Goal: Navigation & Orientation: Find specific page/section

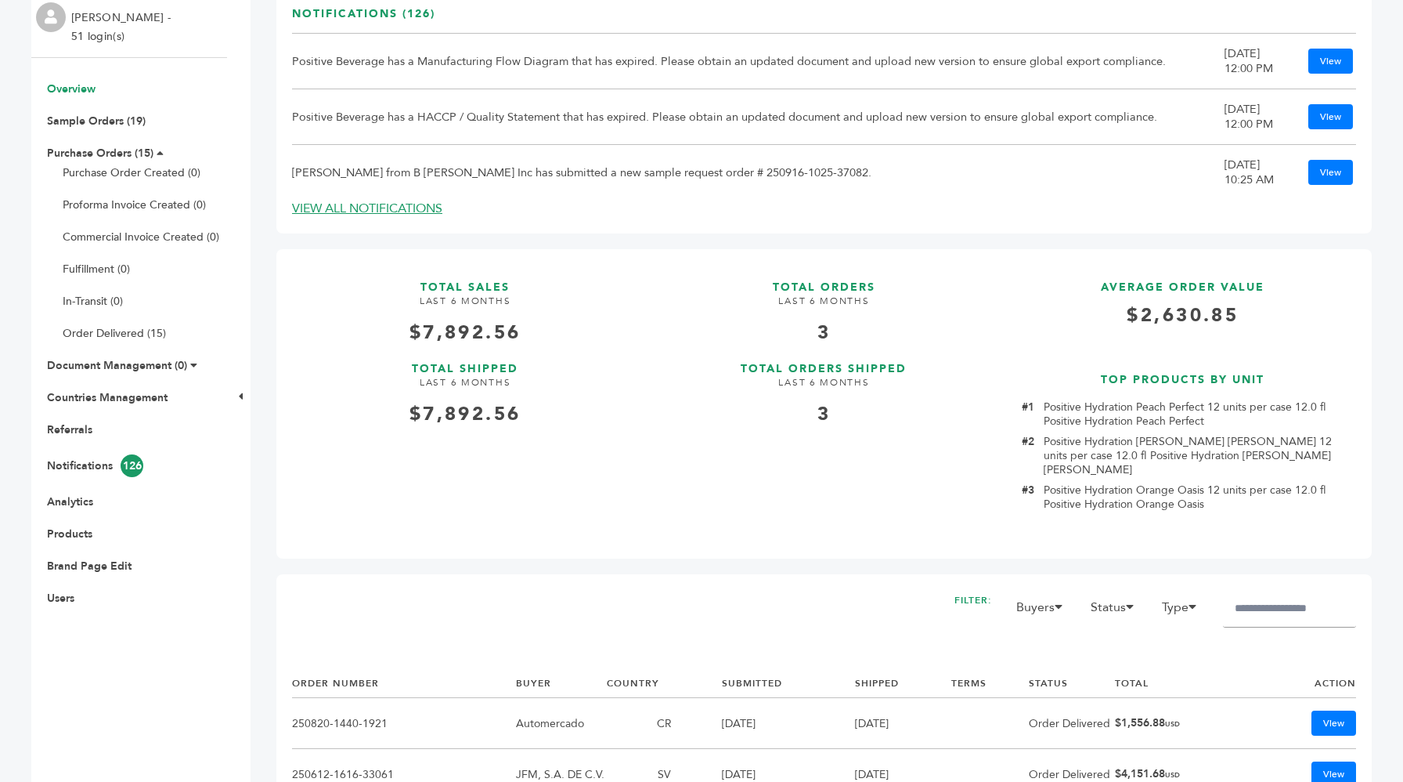
scroll to position [226, 0]
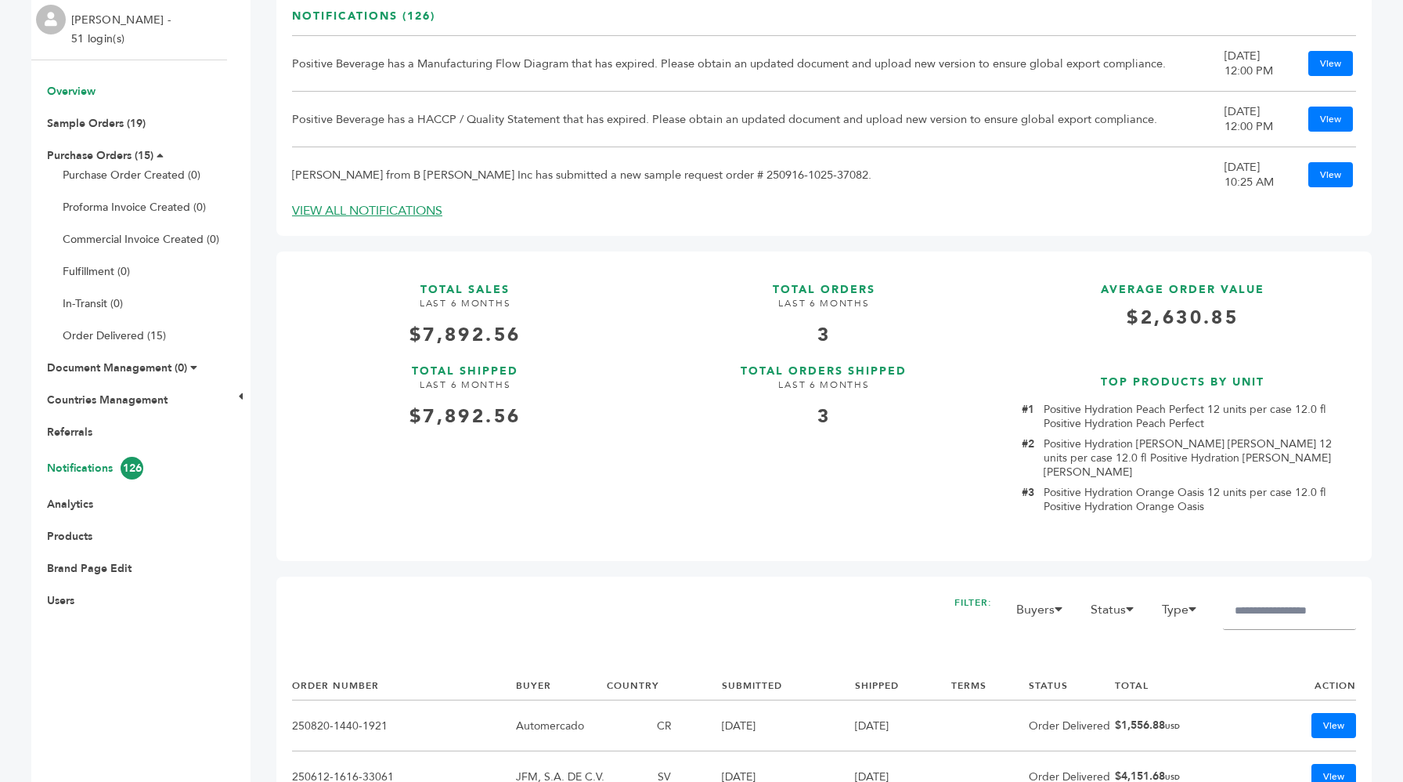
click at [83, 470] on link "Notifications 126" at bounding box center [95, 467] width 96 height 15
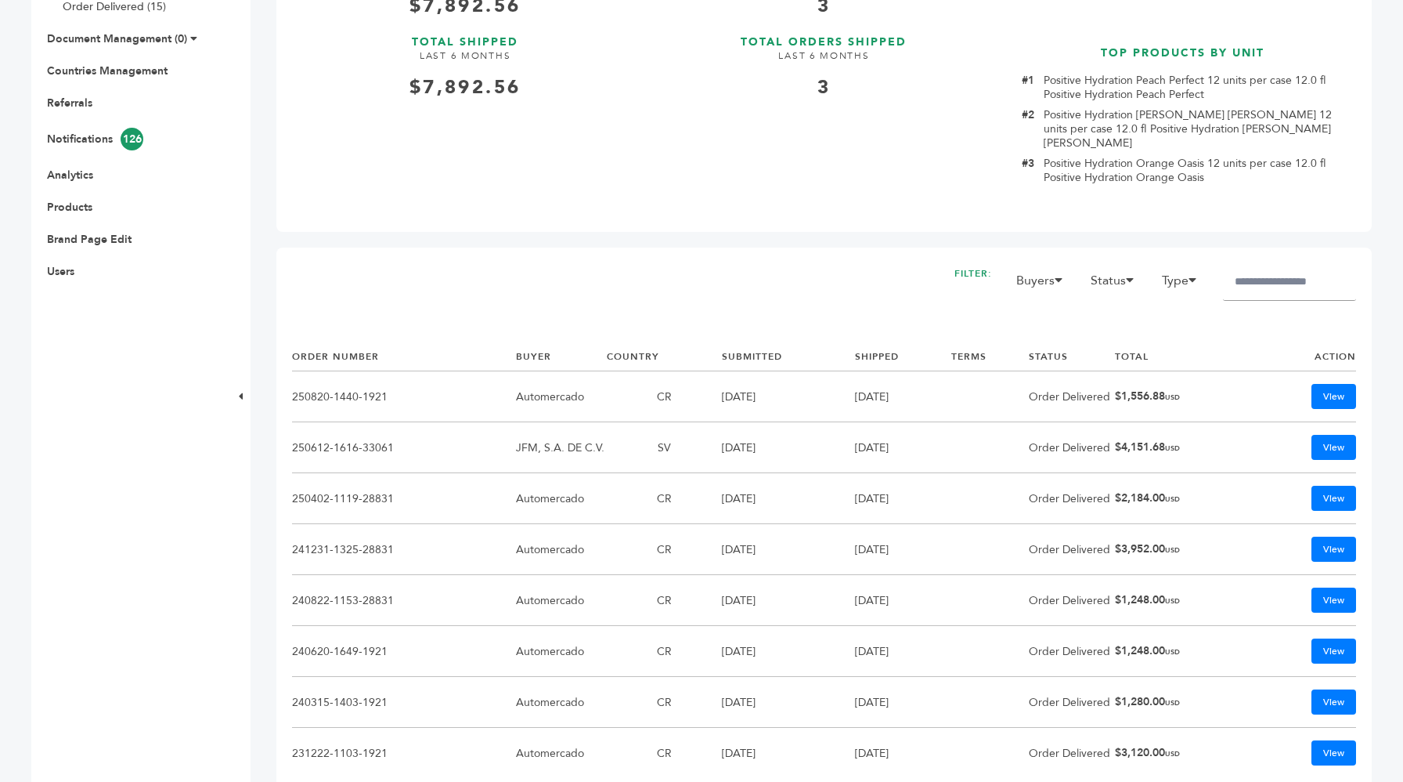
scroll to position [1057, 0]
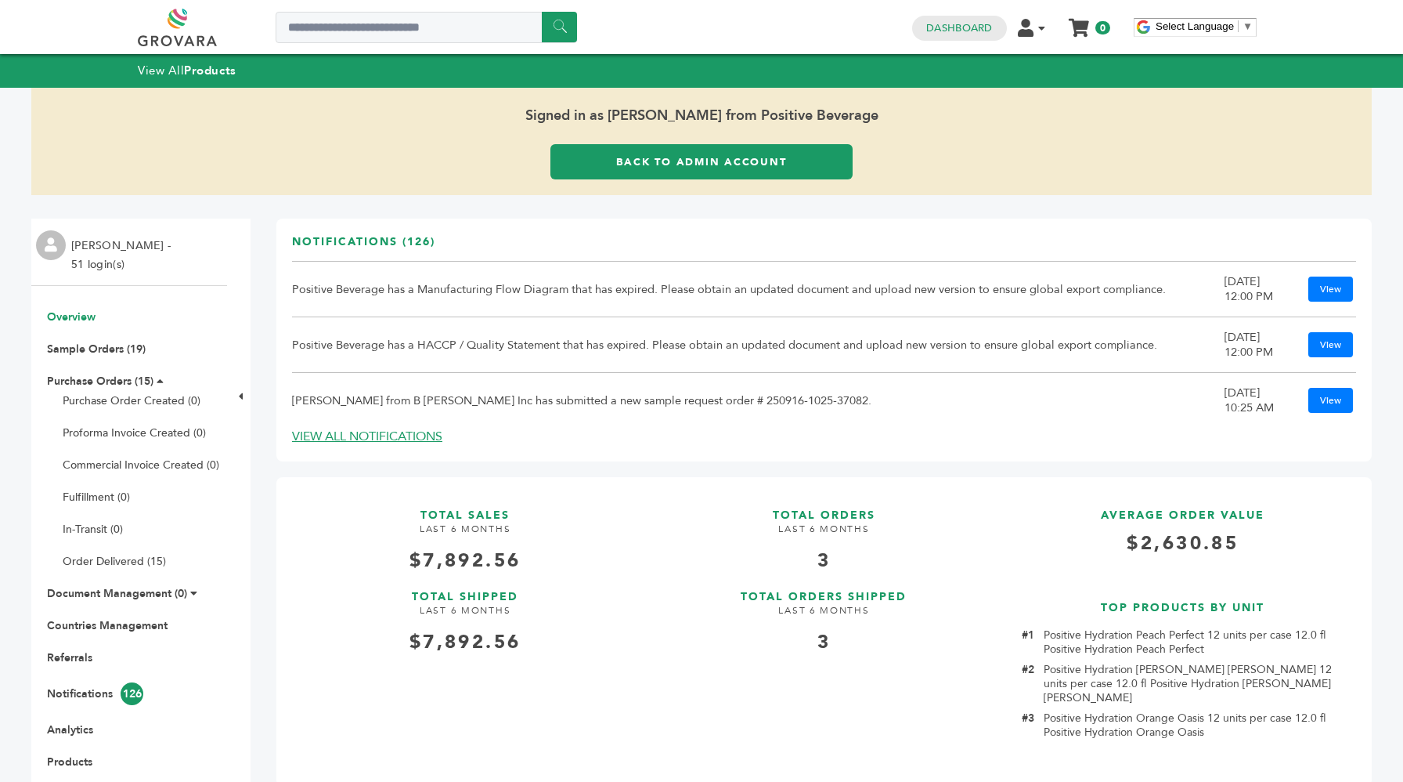
click at [616, 165] on link "Back to Admin Account" at bounding box center [702, 161] width 302 height 35
